Goal: Communication & Community: Answer question/provide support

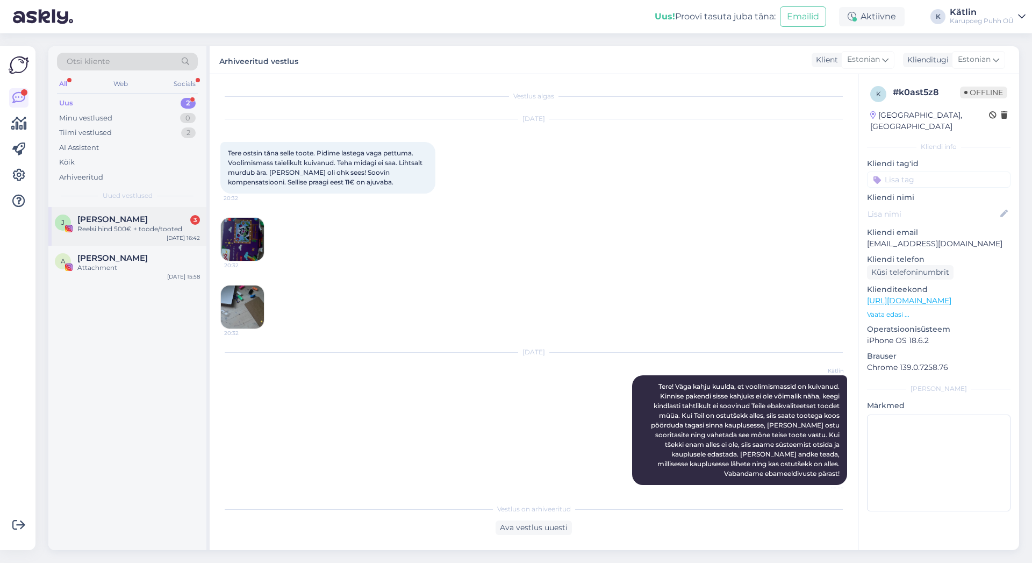
scroll to position [5, 0]
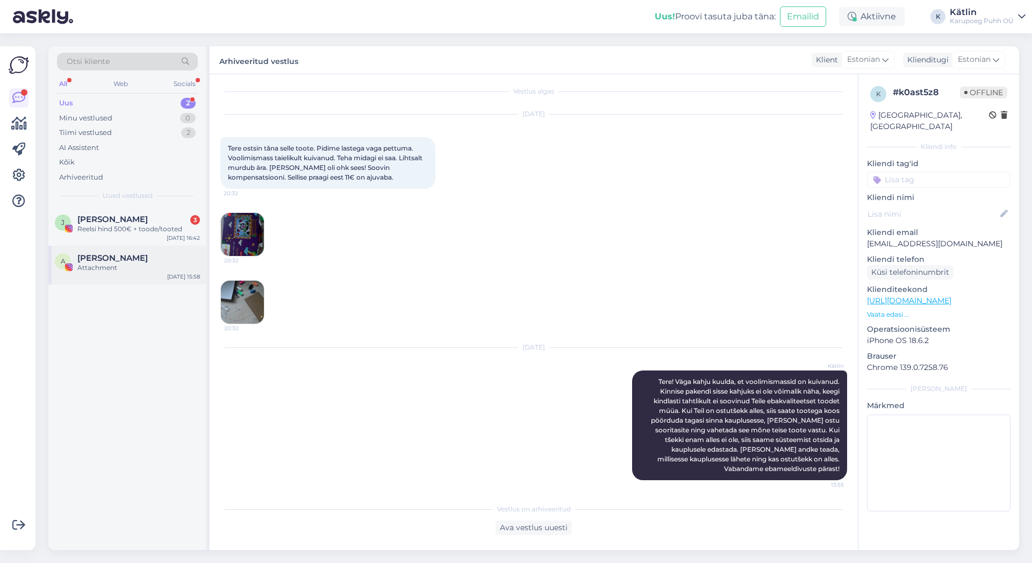
click at [99, 256] on span "[PERSON_NAME]" at bounding box center [112, 258] width 70 height 10
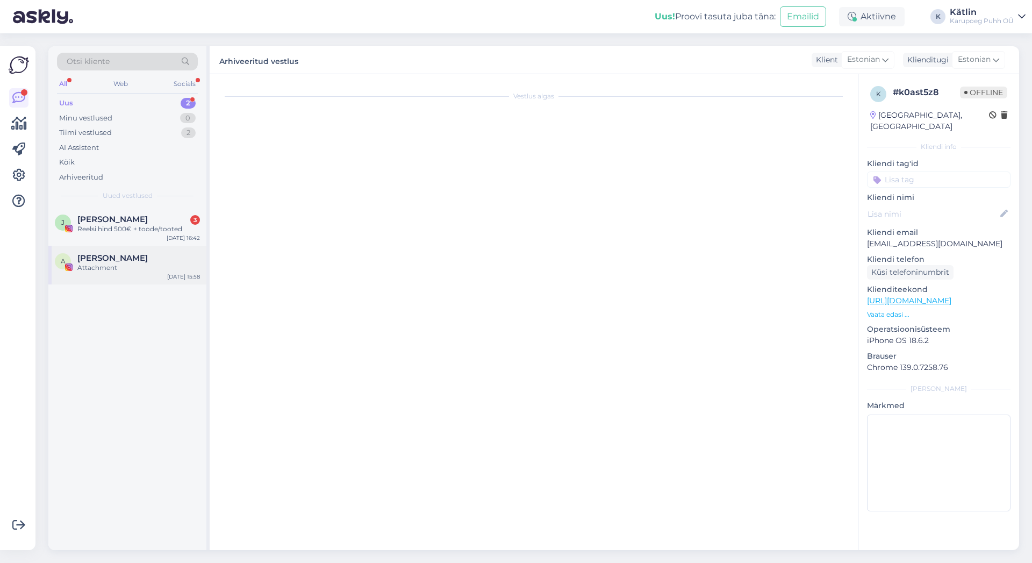
scroll to position [0, 0]
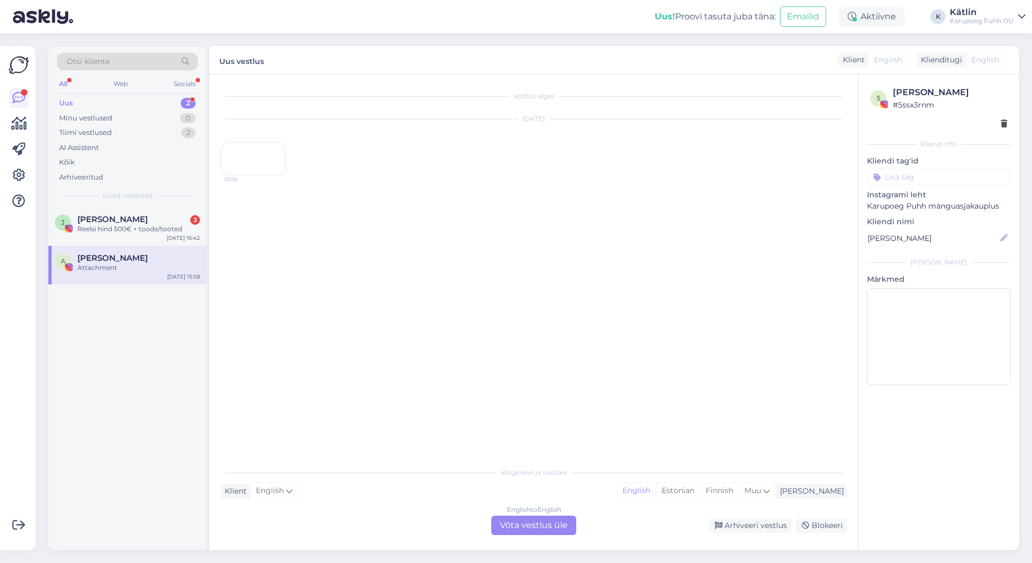
click at [252, 175] on div "15:58" at bounding box center [253, 158] width 66 height 33
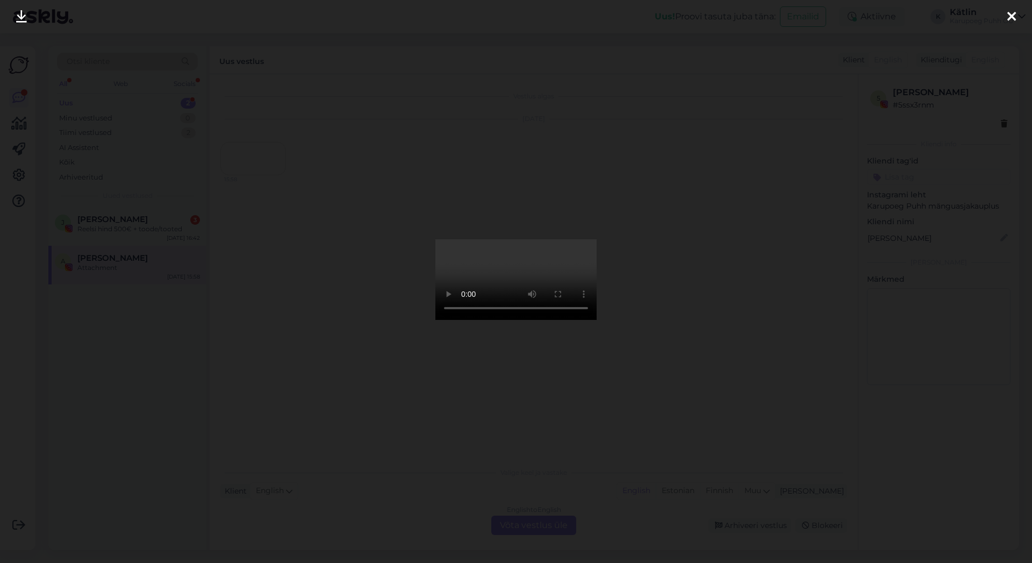
click at [1015, 14] on icon at bounding box center [1012, 17] width 9 height 14
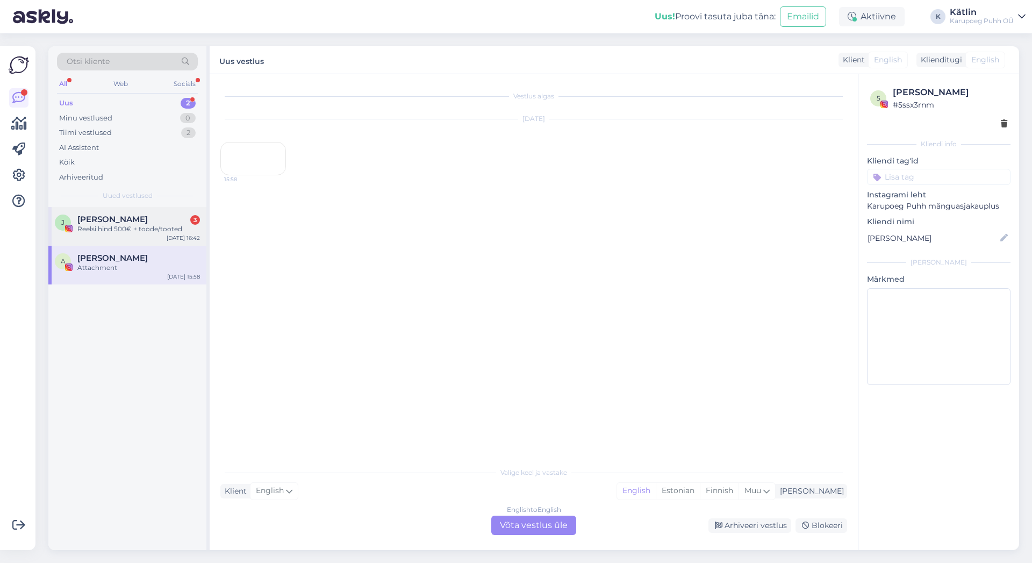
click at [95, 225] on div "Reelsi hind 500€ + toode/tooted" at bounding box center [138, 229] width 123 height 10
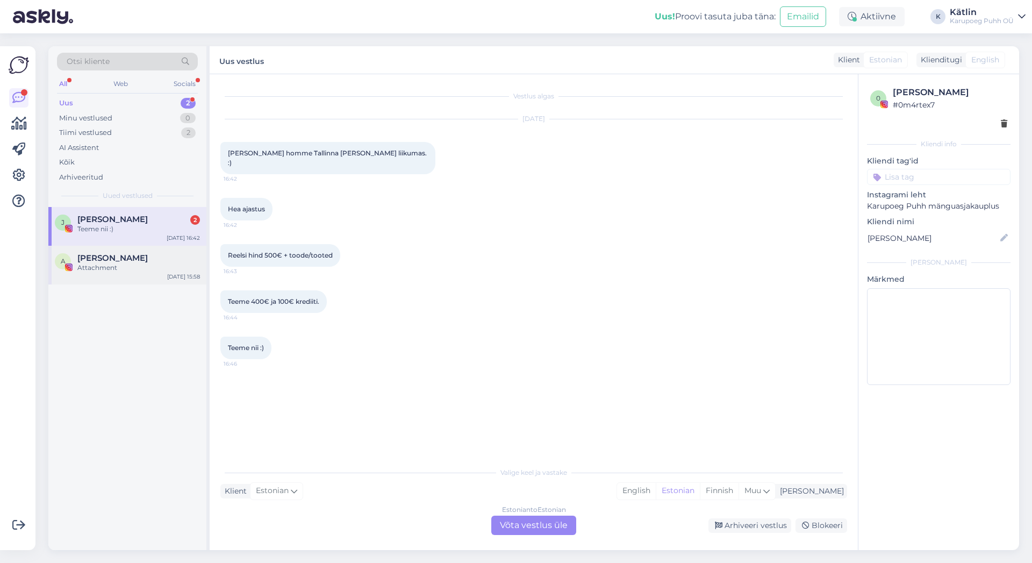
click at [126, 262] on span "[PERSON_NAME]" at bounding box center [112, 258] width 70 height 10
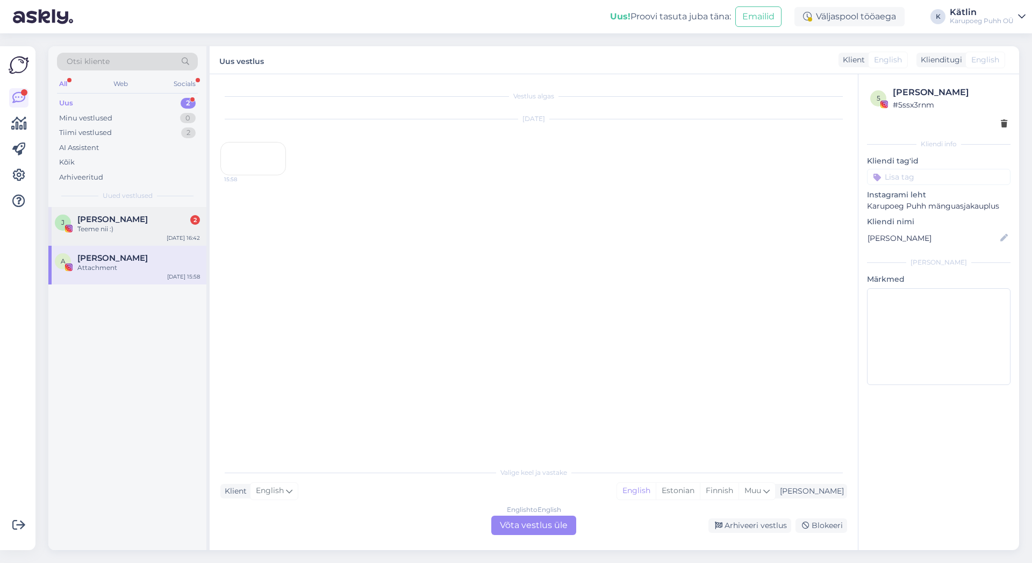
click at [105, 223] on span "[PERSON_NAME]" at bounding box center [112, 220] width 70 height 10
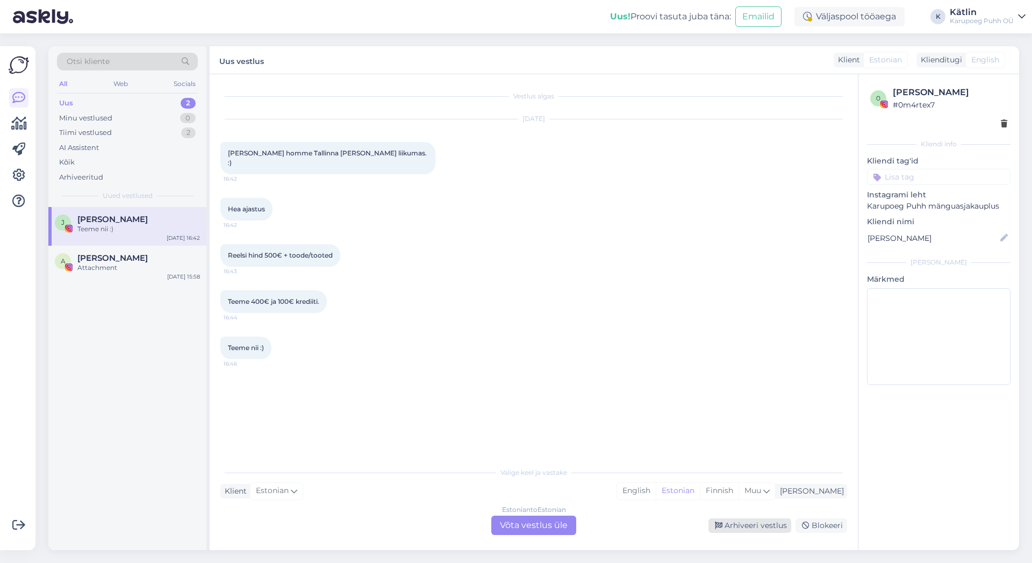
click at [738, 523] on div "Arhiveeri vestlus" at bounding box center [750, 525] width 83 height 15
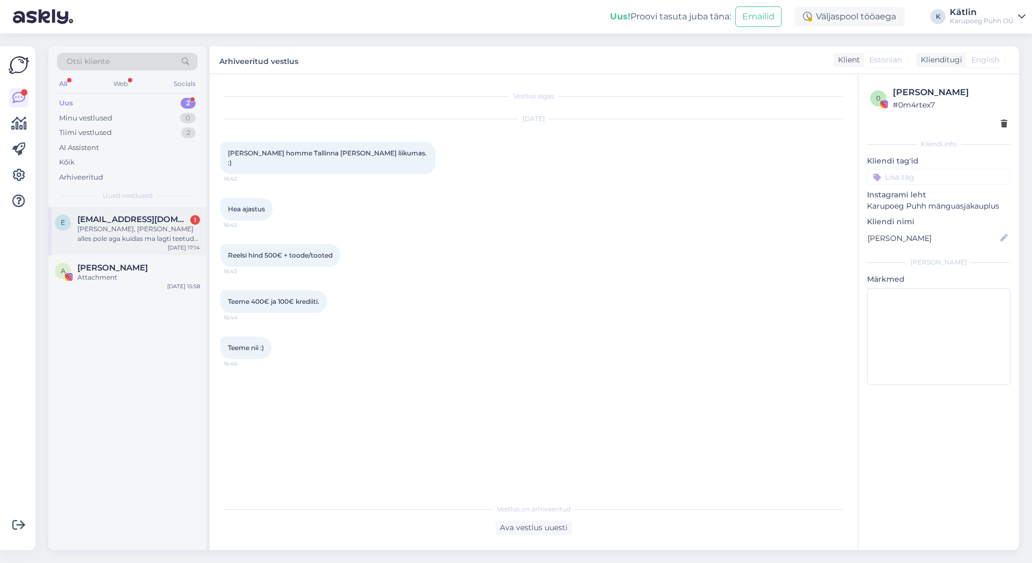
click at [126, 227] on div "[PERSON_NAME], [PERSON_NAME] alles pole aga kuidas ma lagti teetud toote tagast…" at bounding box center [138, 233] width 123 height 19
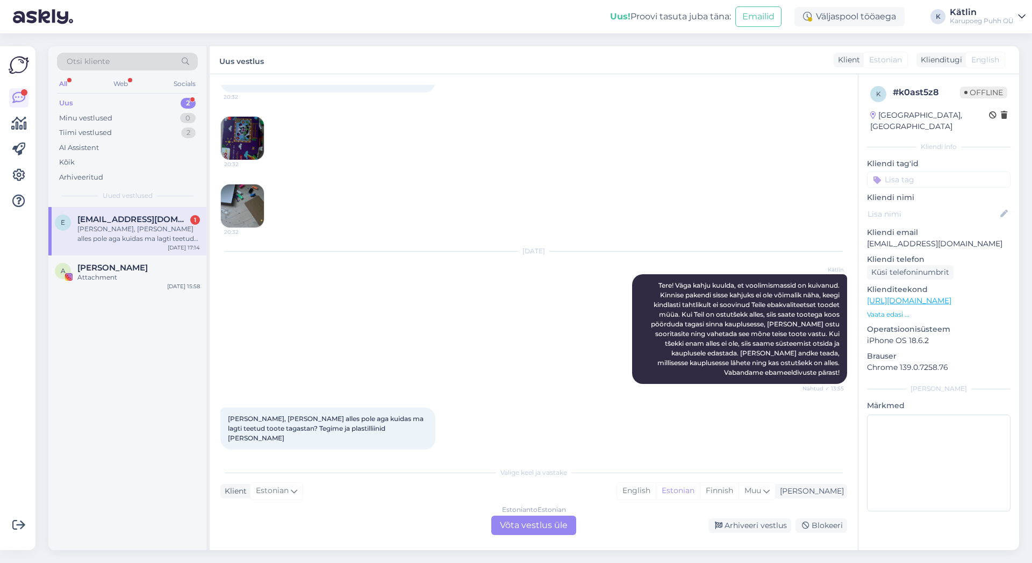
click at [516, 525] on div "Estonian to Estonian Võta vestlus üle" at bounding box center [533, 525] width 85 height 19
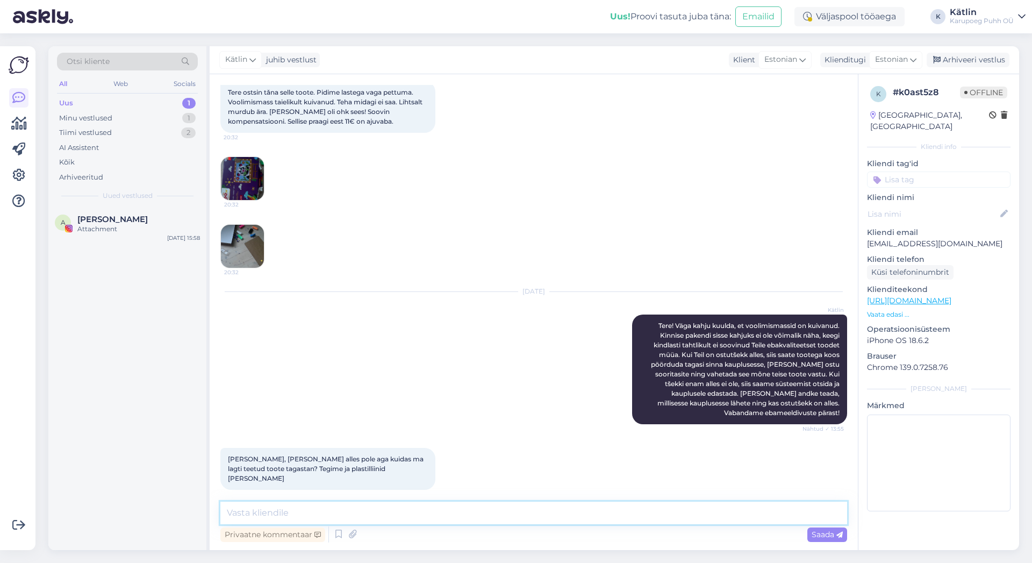
click at [365, 511] on textarea at bounding box center [533, 513] width 627 height 23
type textarea "Täpselt nii tagastategi, muidu ei oleks [PERSON_NAME] saanud, et plastiliinid k…"
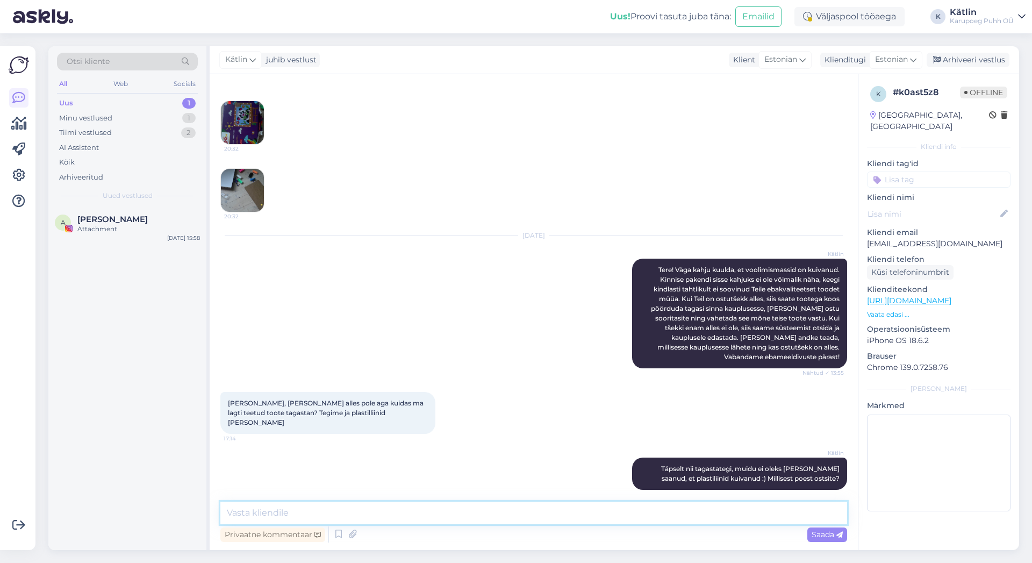
click at [616, 509] on textarea at bounding box center [533, 513] width 627 height 23
